Goal: Communication & Community: Answer question/provide support

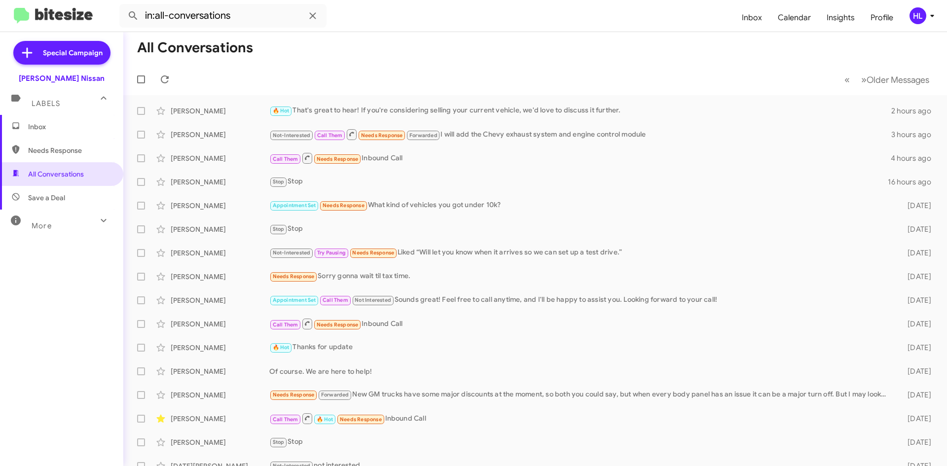
click at [49, 17] on img at bounding box center [53, 16] width 79 height 16
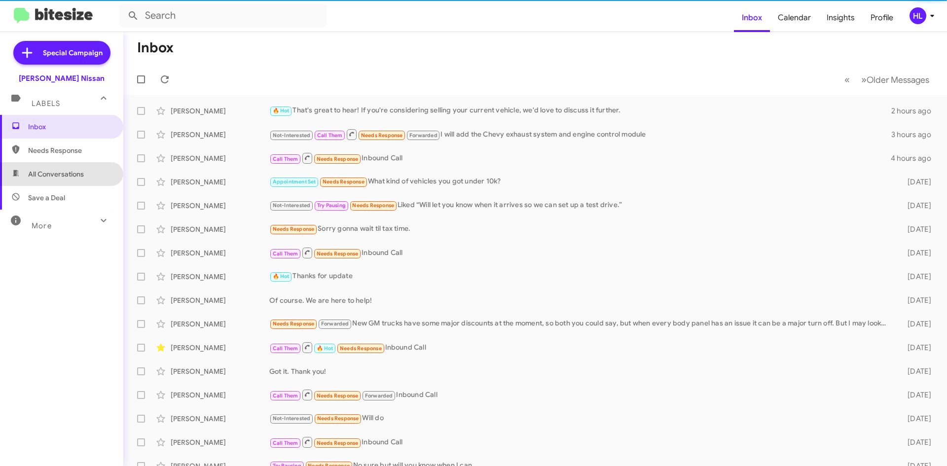
click at [71, 178] on span "All Conversations" at bounding box center [56, 174] width 56 height 10
type input "in:all-conversations"
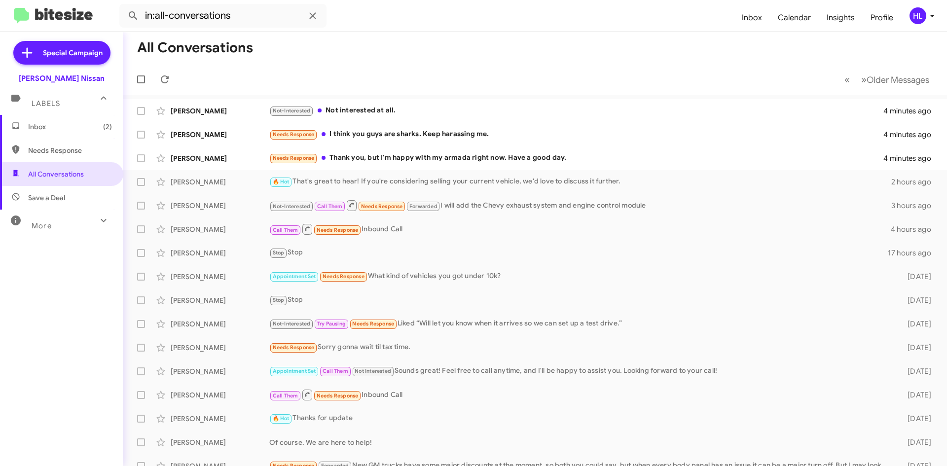
click at [42, 8] on img at bounding box center [53, 16] width 79 height 16
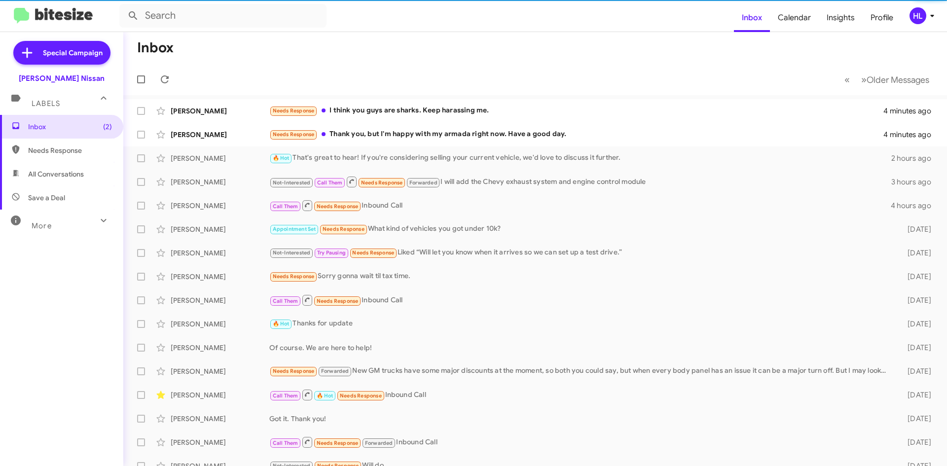
click at [63, 169] on span "All Conversations" at bounding box center [61, 174] width 123 height 24
type input "in:all-conversations"
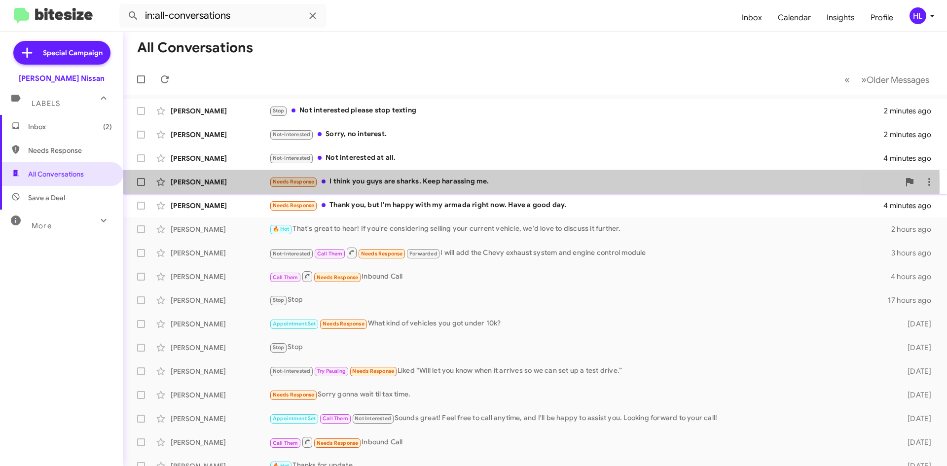
click at [212, 184] on div "[PERSON_NAME]" at bounding box center [220, 182] width 99 height 10
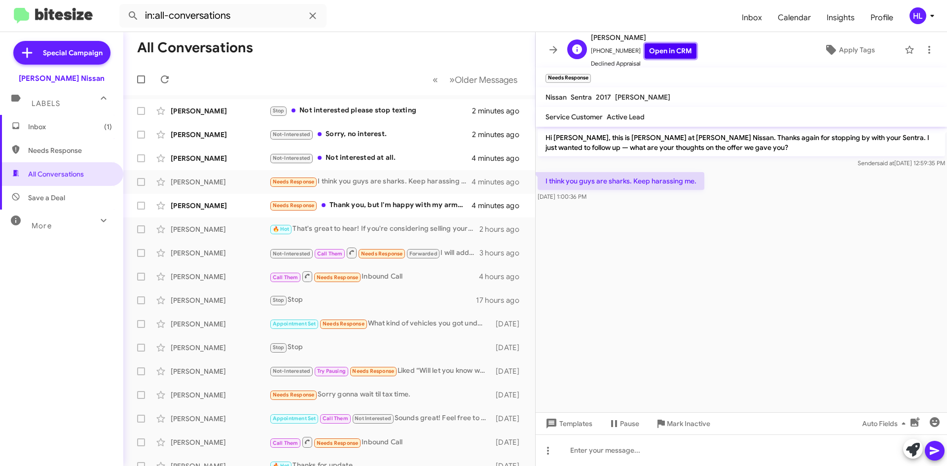
click at [674, 47] on link "Open in CRM" at bounding box center [671, 50] width 52 height 15
click at [649, 55] on link "Open in CRM" at bounding box center [671, 50] width 52 height 15
click at [700, 419] on span "Mark Inactive" at bounding box center [688, 424] width 43 height 18
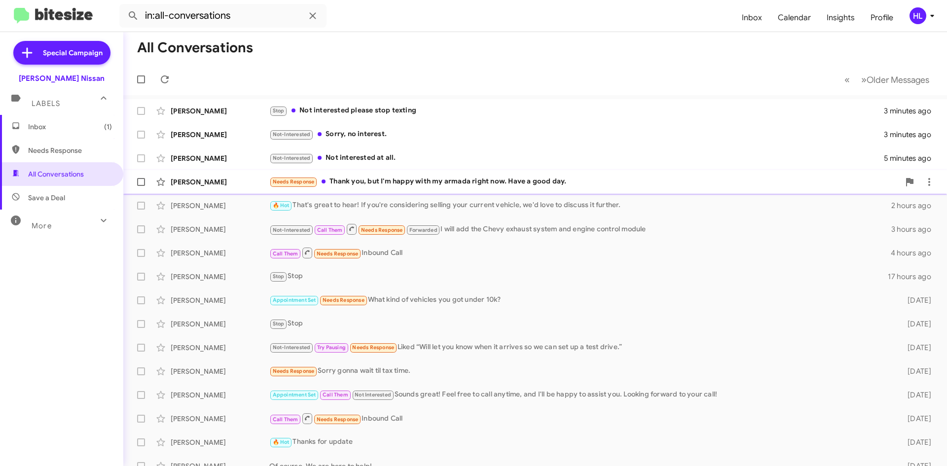
click at [228, 186] on div "[PERSON_NAME]" at bounding box center [220, 182] width 99 height 10
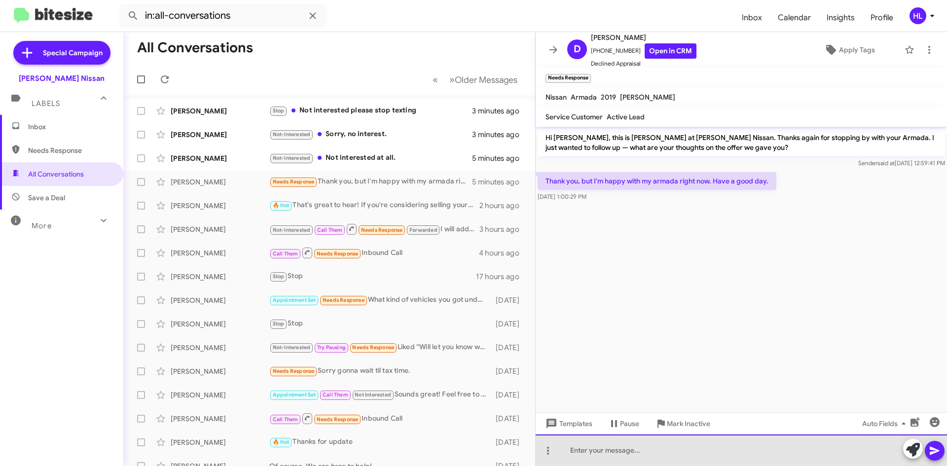
click at [720, 457] on div at bounding box center [741, 451] width 411 height 32
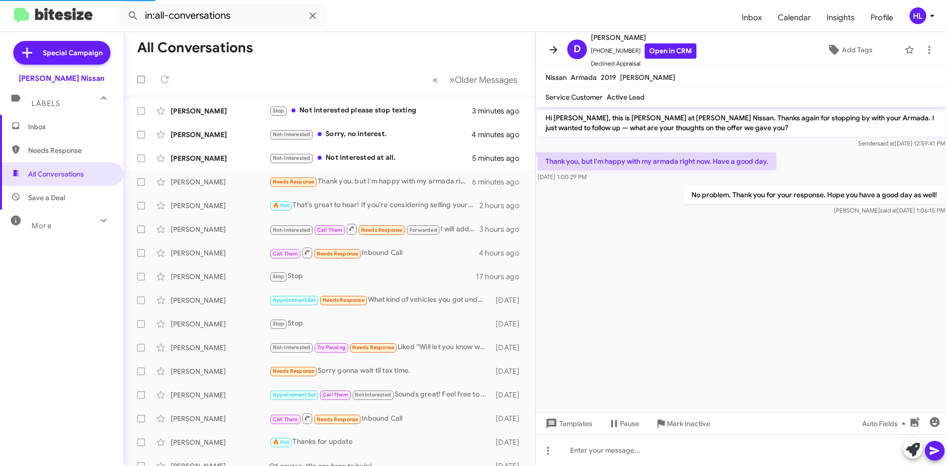
click at [554, 56] on button at bounding box center [554, 50] width 20 height 20
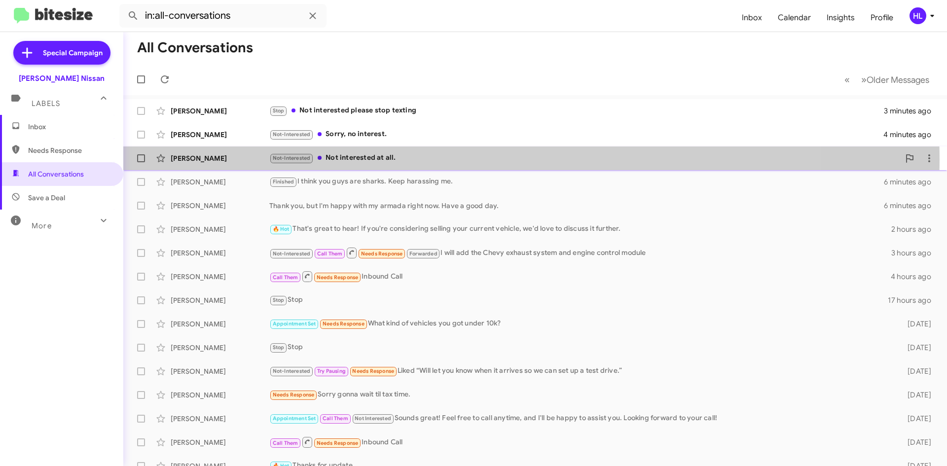
click at [254, 159] on div "[PERSON_NAME]" at bounding box center [220, 158] width 99 height 10
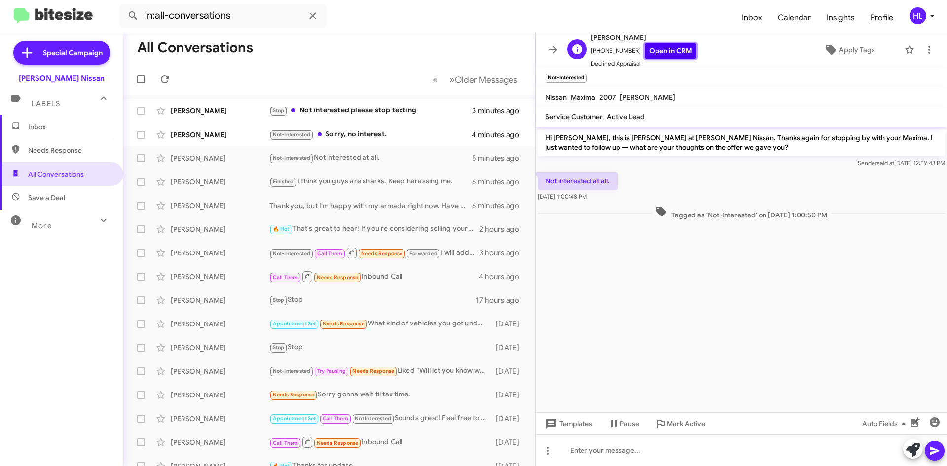
click at [656, 46] on link "Open in CRM" at bounding box center [671, 50] width 52 height 15
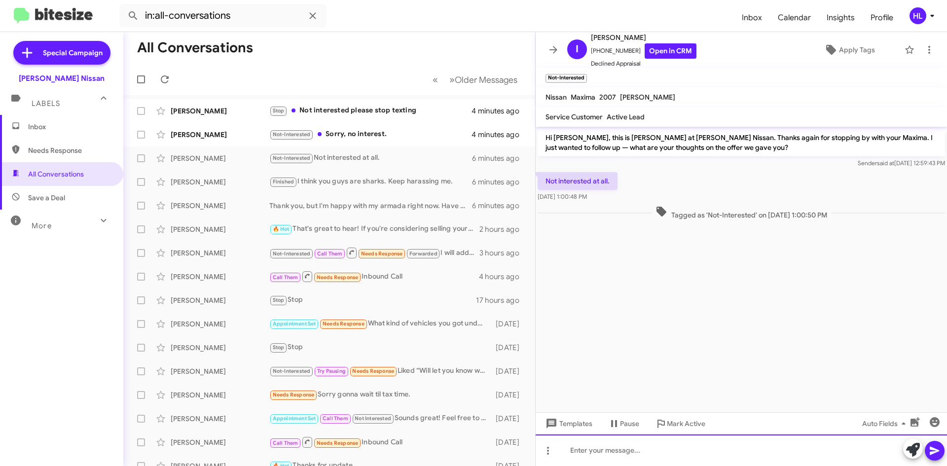
click at [640, 448] on div at bounding box center [741, 451] width 411 height 32
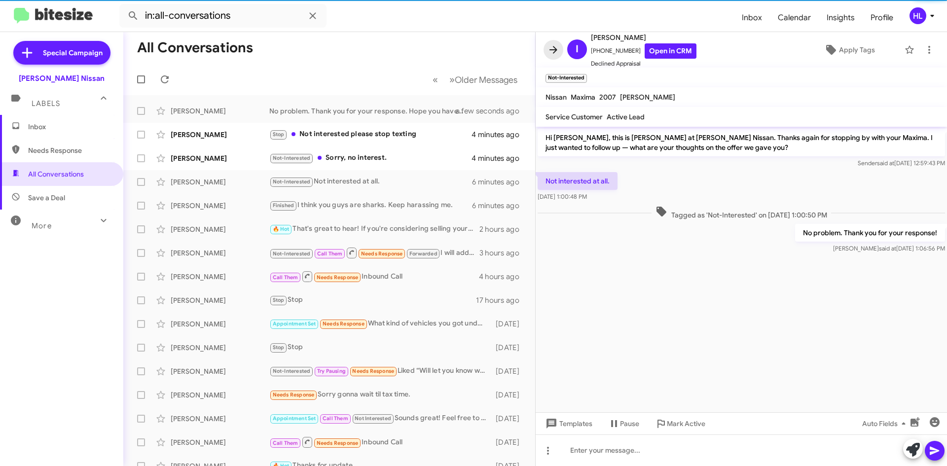
click at [551, 50] on icon at bounding box center [553, 49] width 8 height 7
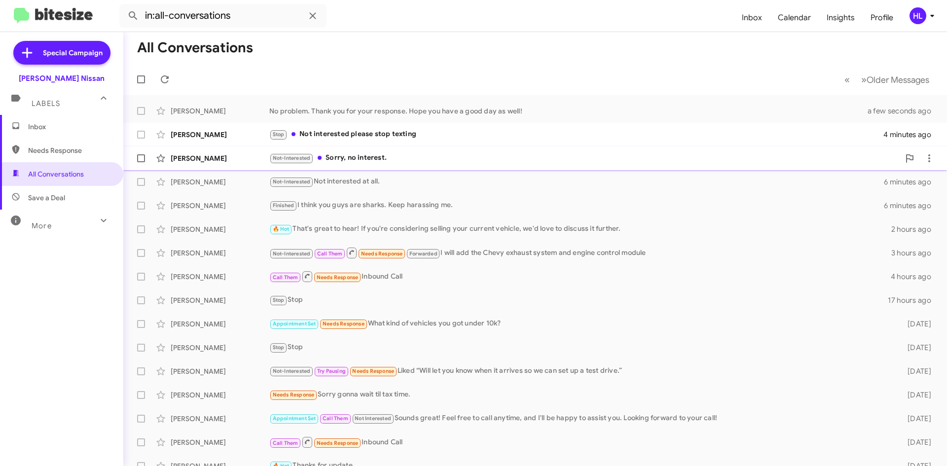
click at [216, 160] on div "[PERSON_NAME]" at bounding box center [220, 158] width 99 height 10
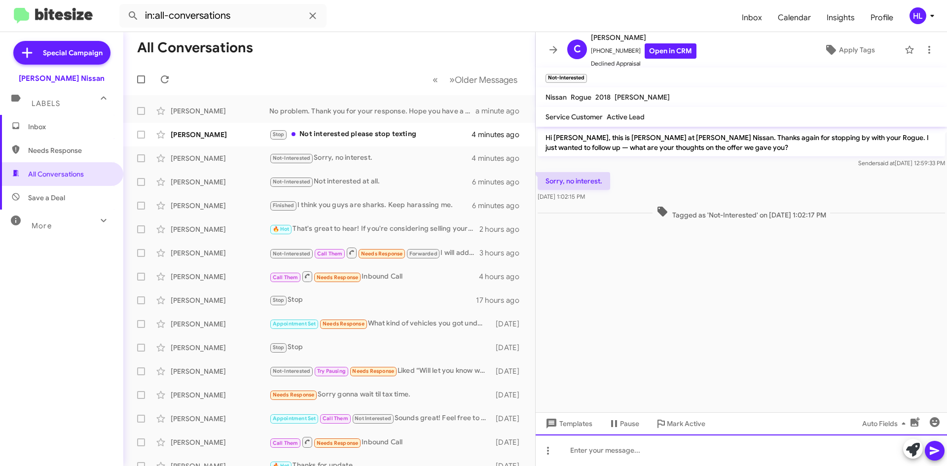
click at [707, 463] on div at bounding box center [741, 451] width 411 height 32
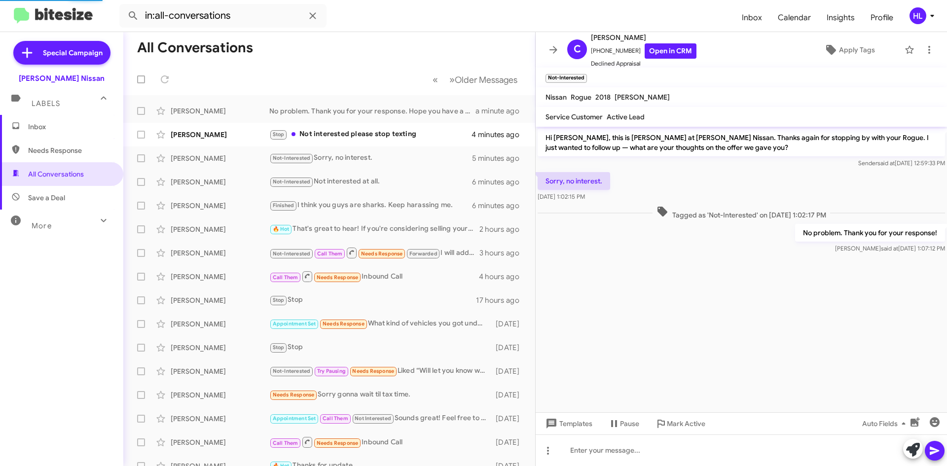
click at [552, 47] on icon at bounding box center [553, 50] width 12 height 12
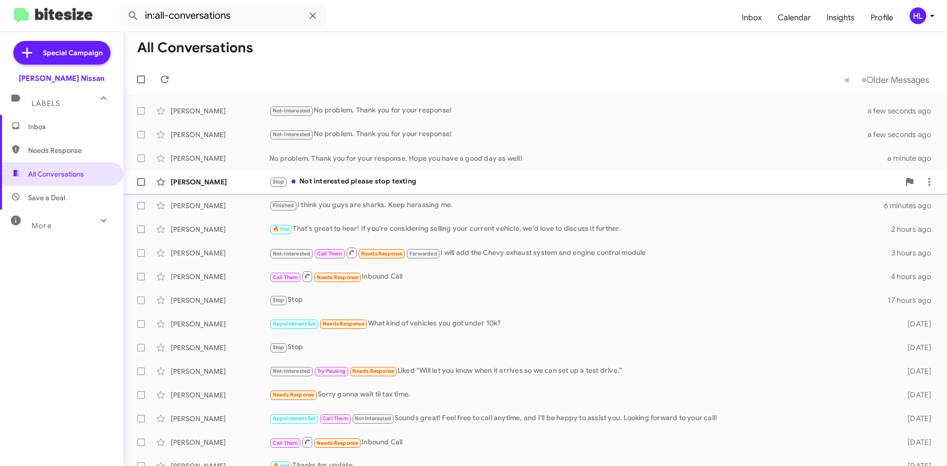
click at [371, 173] on div "[PERSON_NAME] Stop Not interested please stop texting 4 minutes ago" at bounding box center [535, 182] width 808 height 20
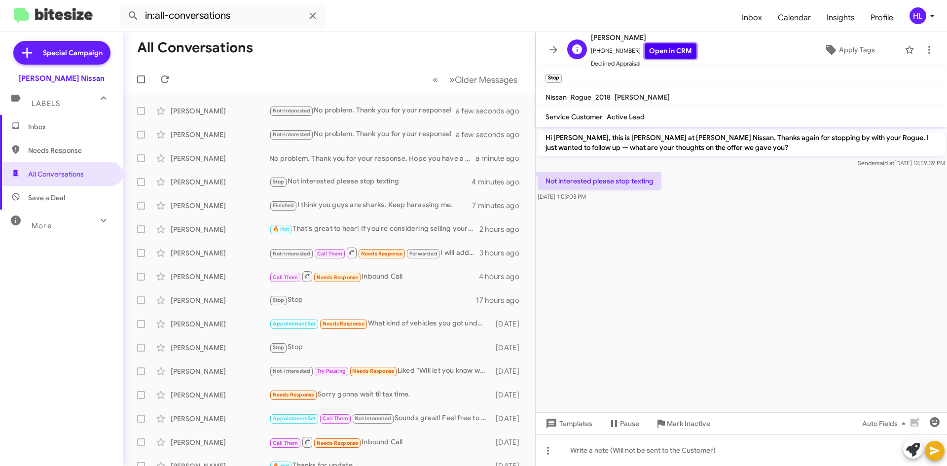
click at [667, 55] on link "Open in CRM" at bounding box center [671, 50] width 52 height 15
click at [560, 49] on span at bounding box center [554, 50] width 20 height 12
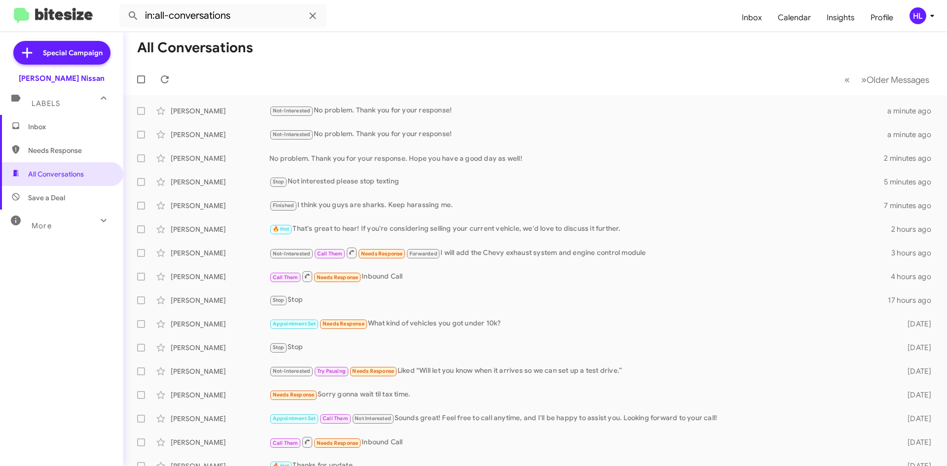
click at [83, 10] on img at bounding box center [53, 16] width 79 height 16
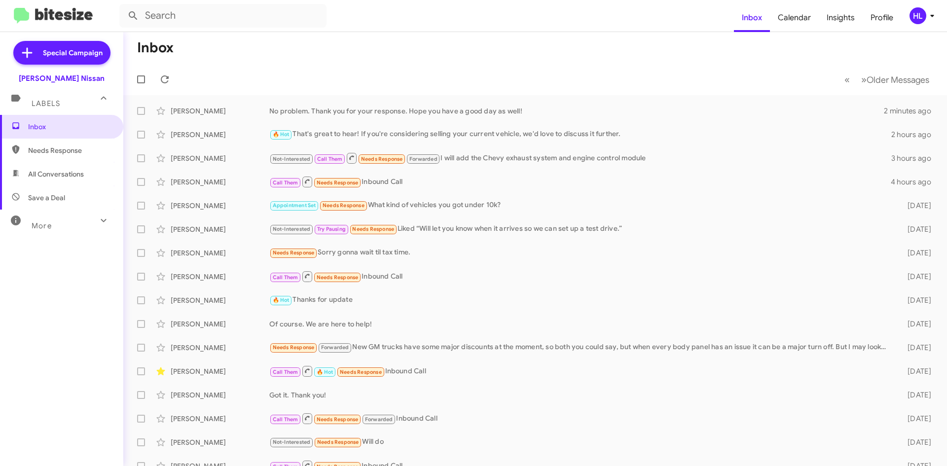
click at [72, 180] on span "All Conversations" at bounding box center [61, 174] width 123 height 24
type input "in:all-conversations"
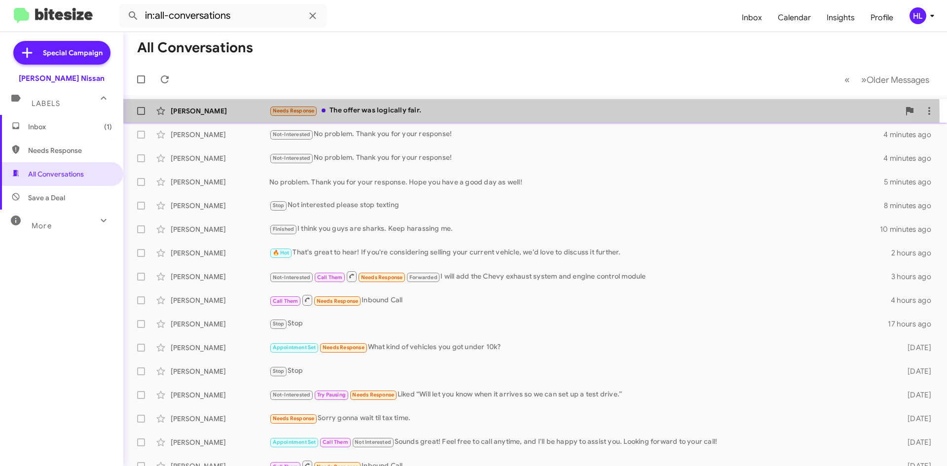
click at [236, 116] on div "[PERSON_NAME] Needs Response The offer was logically fair. 3 minutes ago" at bounding box center [535, 111] width 808 height 20
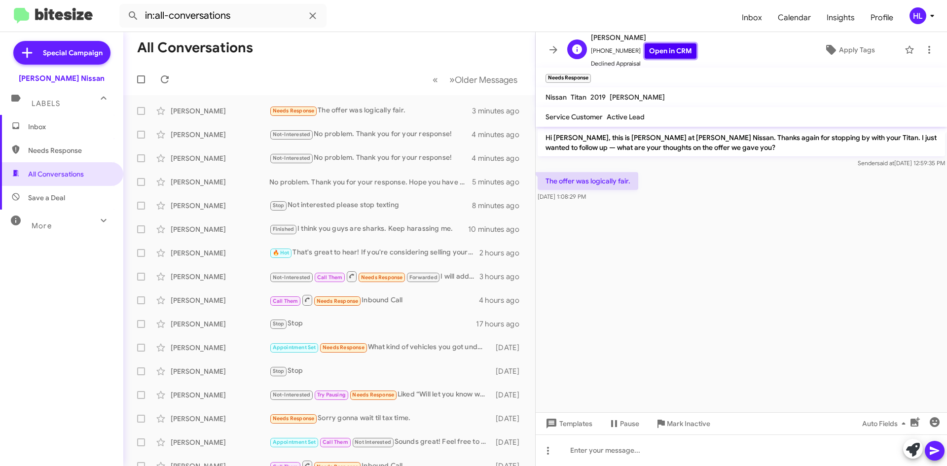
click at [661, 52] on link "Open in CRM" at bounding box center [671, 50] width 52 height 15
click at [549, 53] on icon at bounding box center [553, 50] width 12 height 12
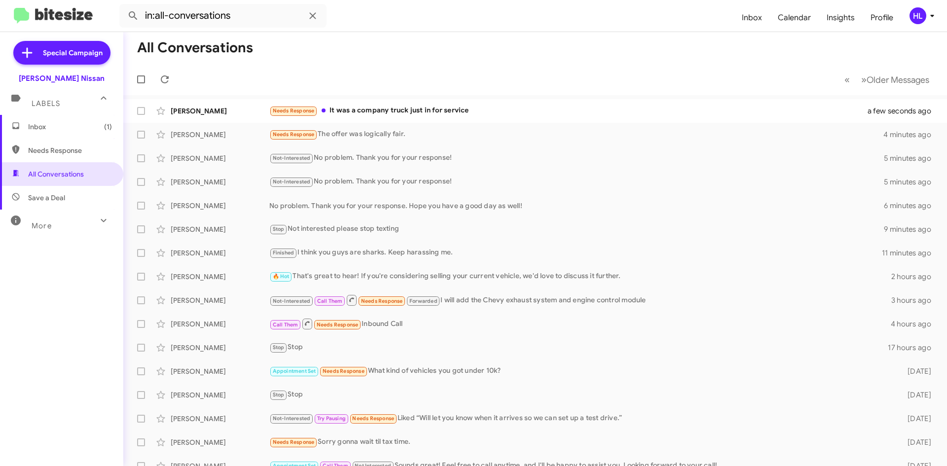
drag, startPoint x: 69, startPoint y: 277, endPoint x: 72, endPoint y: 271, distance: 6.0
click at [71, 273] on div "Inbox (1) Needs Response All Conversations Save a Deal More Important 🔥 Hot App…" at bounding box center [61, 255] width 123 height 280
click at [226, 109] on div "[PERSON_NAME]" at bounding box center [220, 111] width 99 height 10
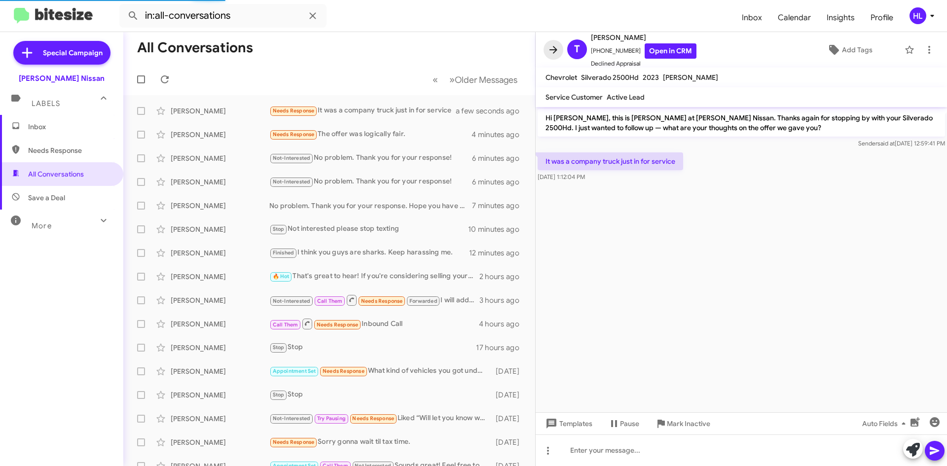
click at [558, 49] on icon at bounding box center [553, 50] width 12 height 12
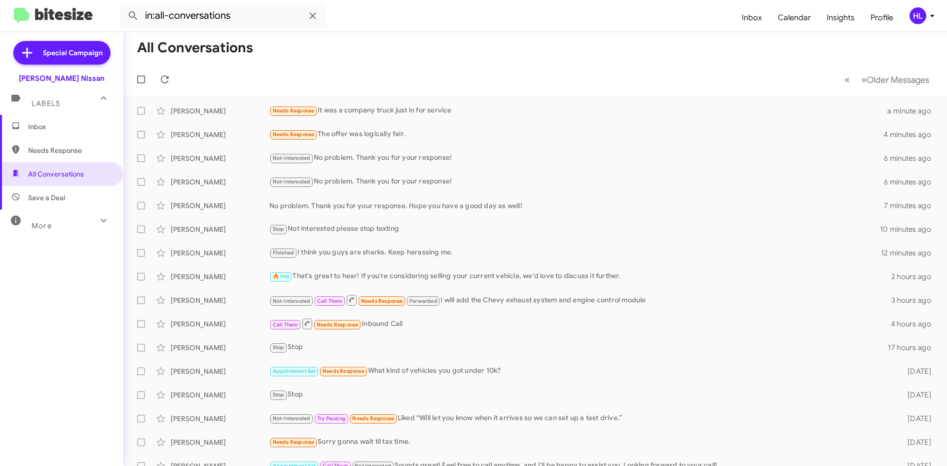
click at [75, 20] on img at bounding box center [53, 16] width 79 height 16
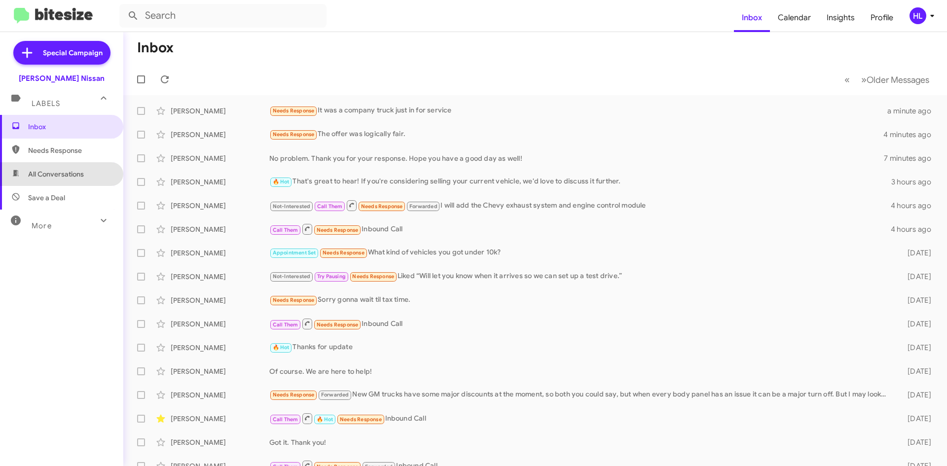
click at [72, 178] on span "All Conversations" at bounding box center [56, 174] width 56 height 10
type input "in:all-conversations"
